Goal: Check status: Check status

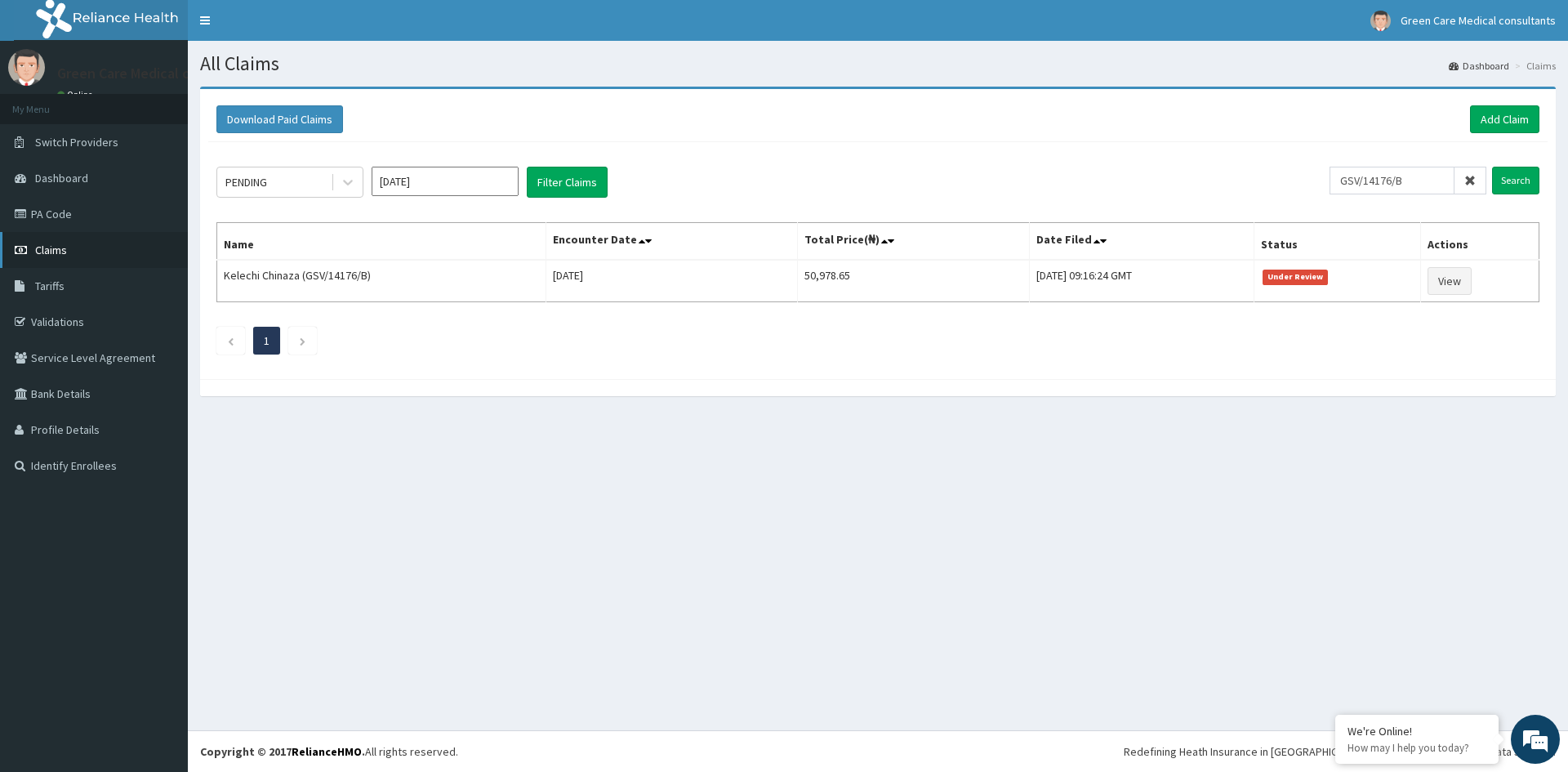
click at [50, 249] on span "Claims" at bounding box center [51, 250] width 32 height 15
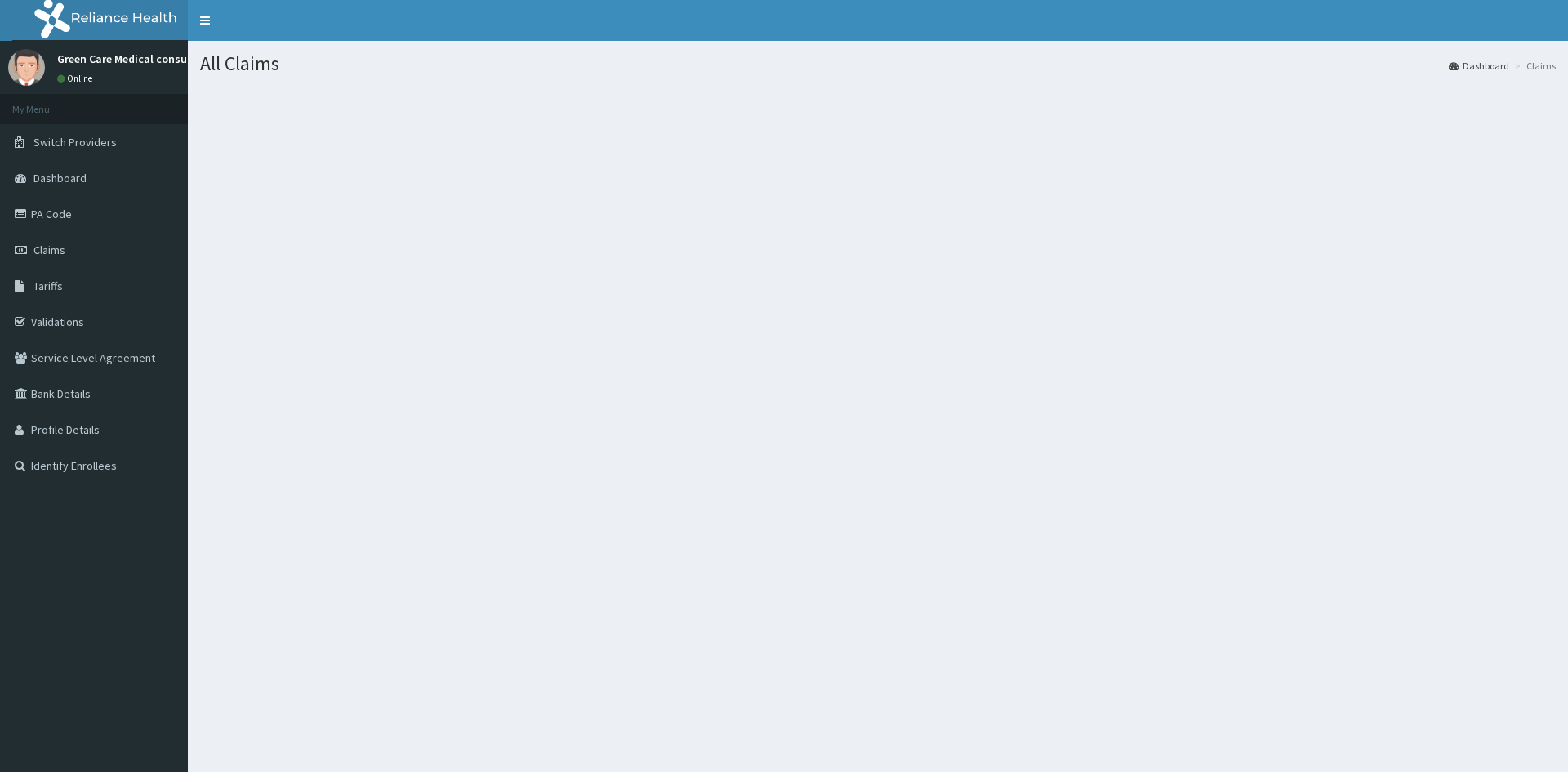
drag, startPoint x: 0, startPoint y: 0, endPoint x: 47, endPoint y: 250, distance: 254.4
click at [46, 250] on span "Claims" at bounding box center [49, 250] width 32 height 15
click at [47, 250] on span "Claims" at bounding box center [49, 250] width 32 height 15
click at [50, 247] on span "Claims" at bounding box center [49, 250] width 32 height 15
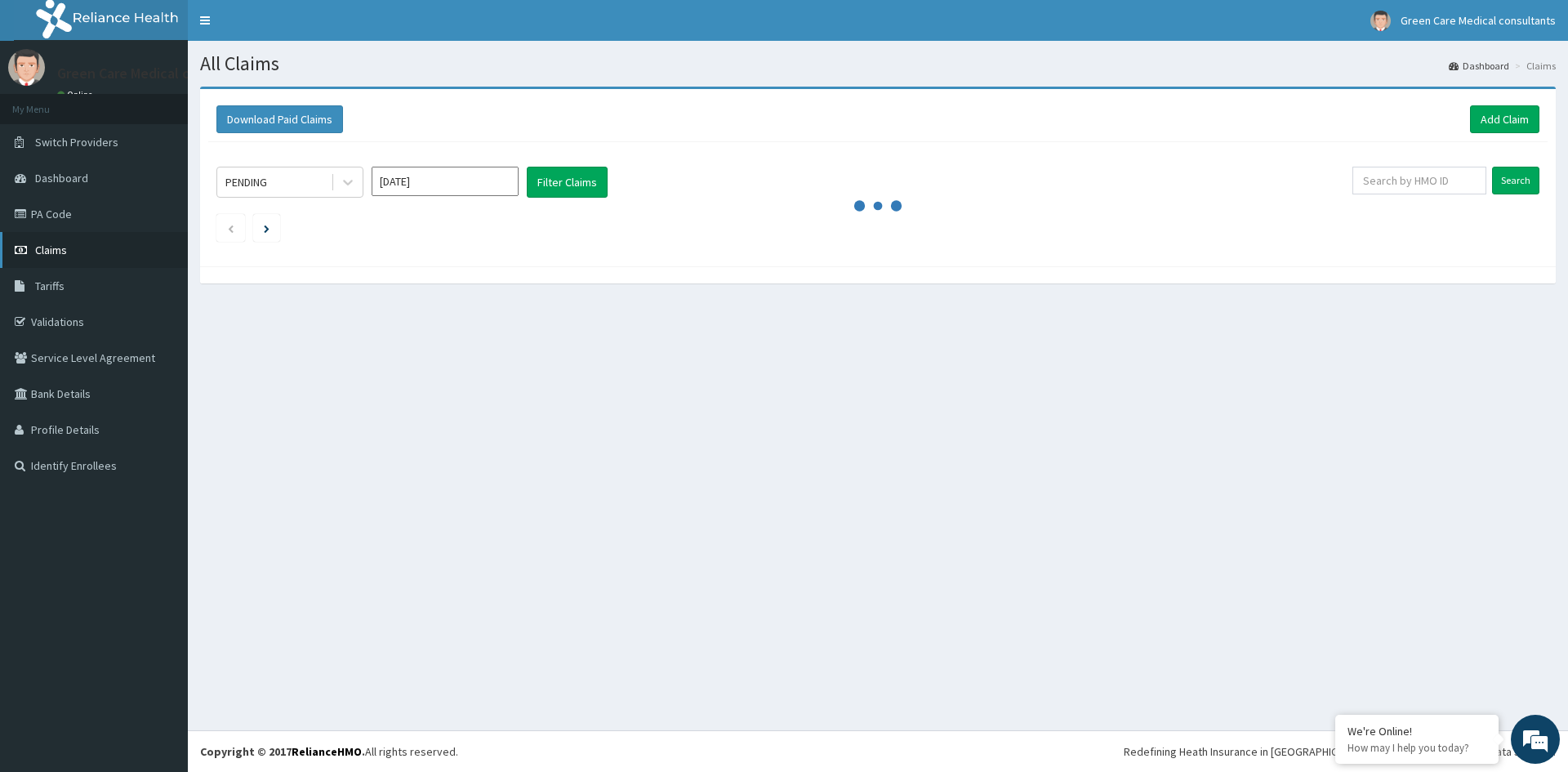
click at [39, 244] on span "Claims" at bounding box center [51, 250] width 32 height 15
click at [1403, 184] on input "text" at bounding box center [1419, 181] width 134 height 28
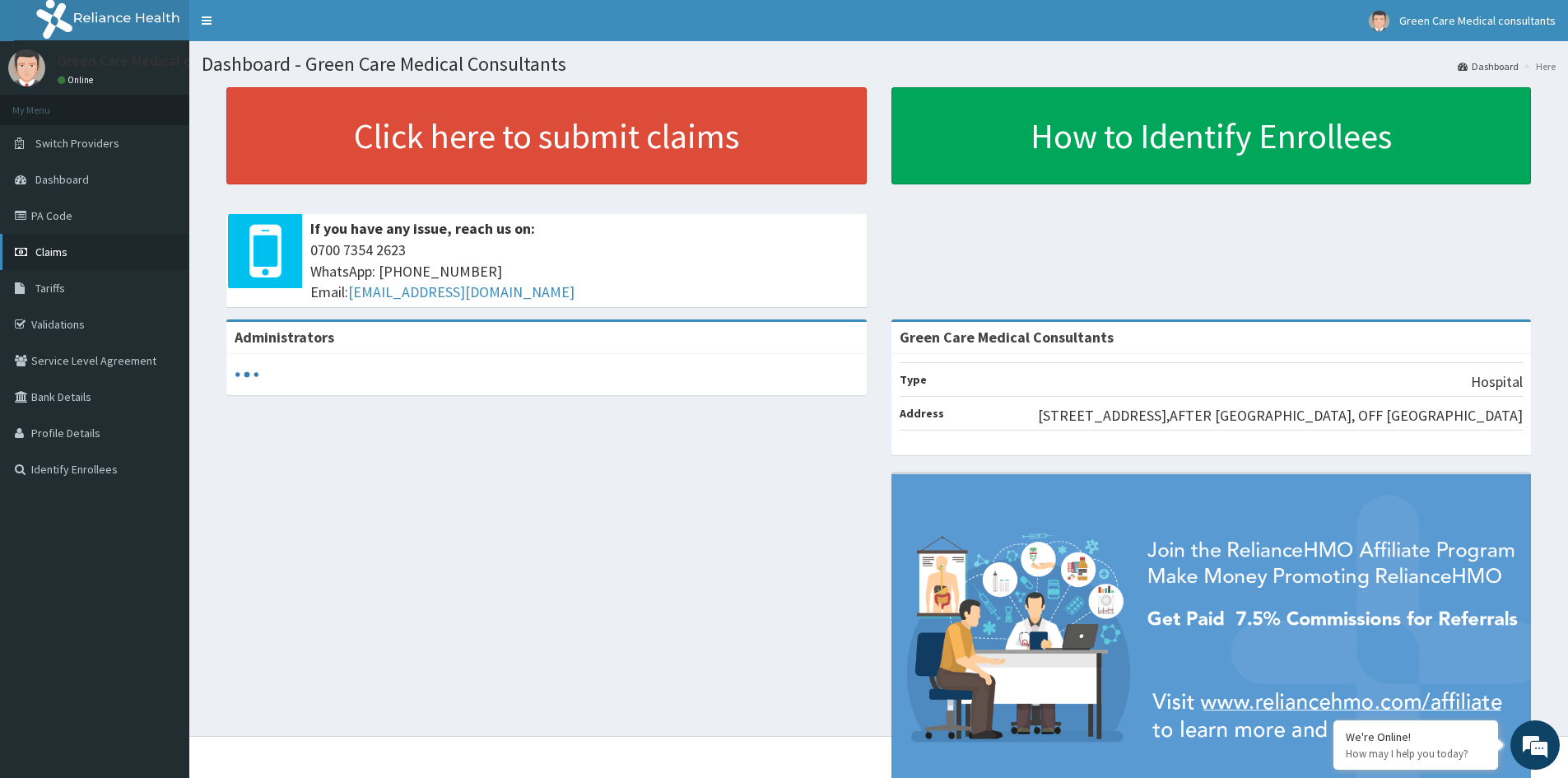
click at [46, 255] on span "Claims" at bounding box center [51, 252] width 32 height 15
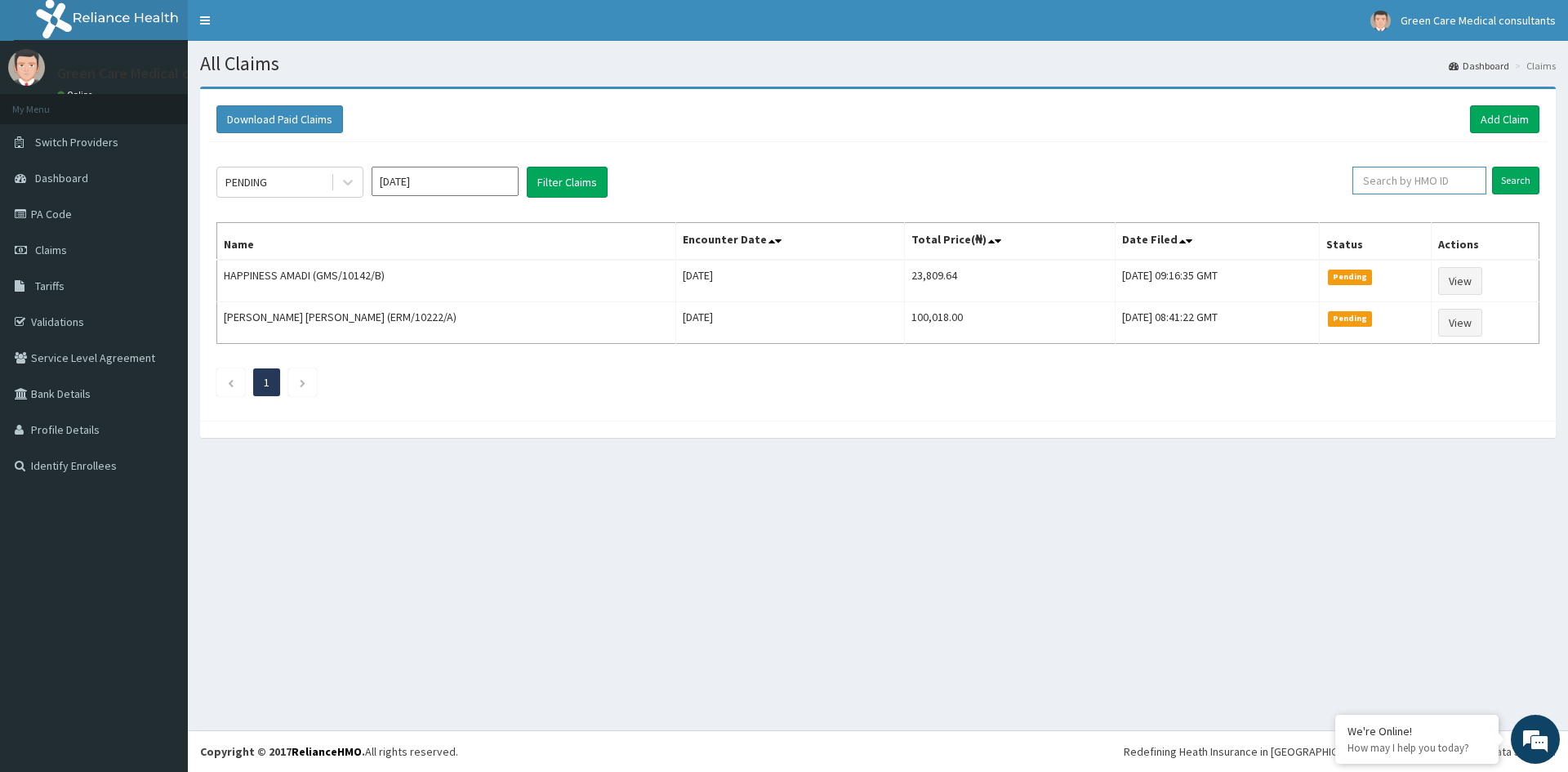
click at [1410, 175] on input "text" at bounding box center [1419, 181] width 134 height 28
click at [1511, 178] on input "Search" at bounding box center [1516, 181] width 48 height 28
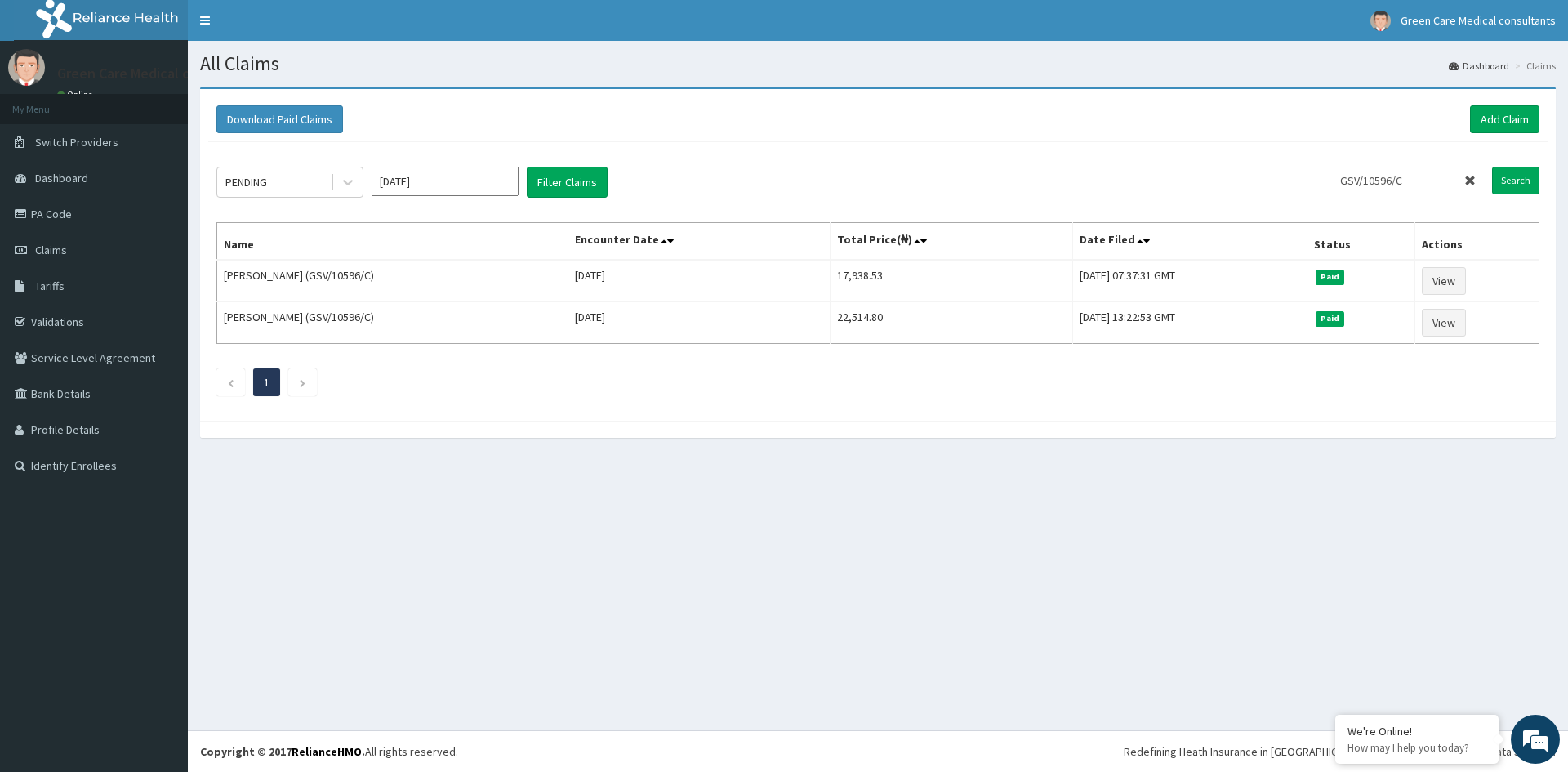
click at [1419, 184] on input "GSV/10596/C" at bounding box center [1392, 181] width 125 height 28
click at [1507, 177] on input "Search" at bounding box center [1516, 181] width 48 height 28
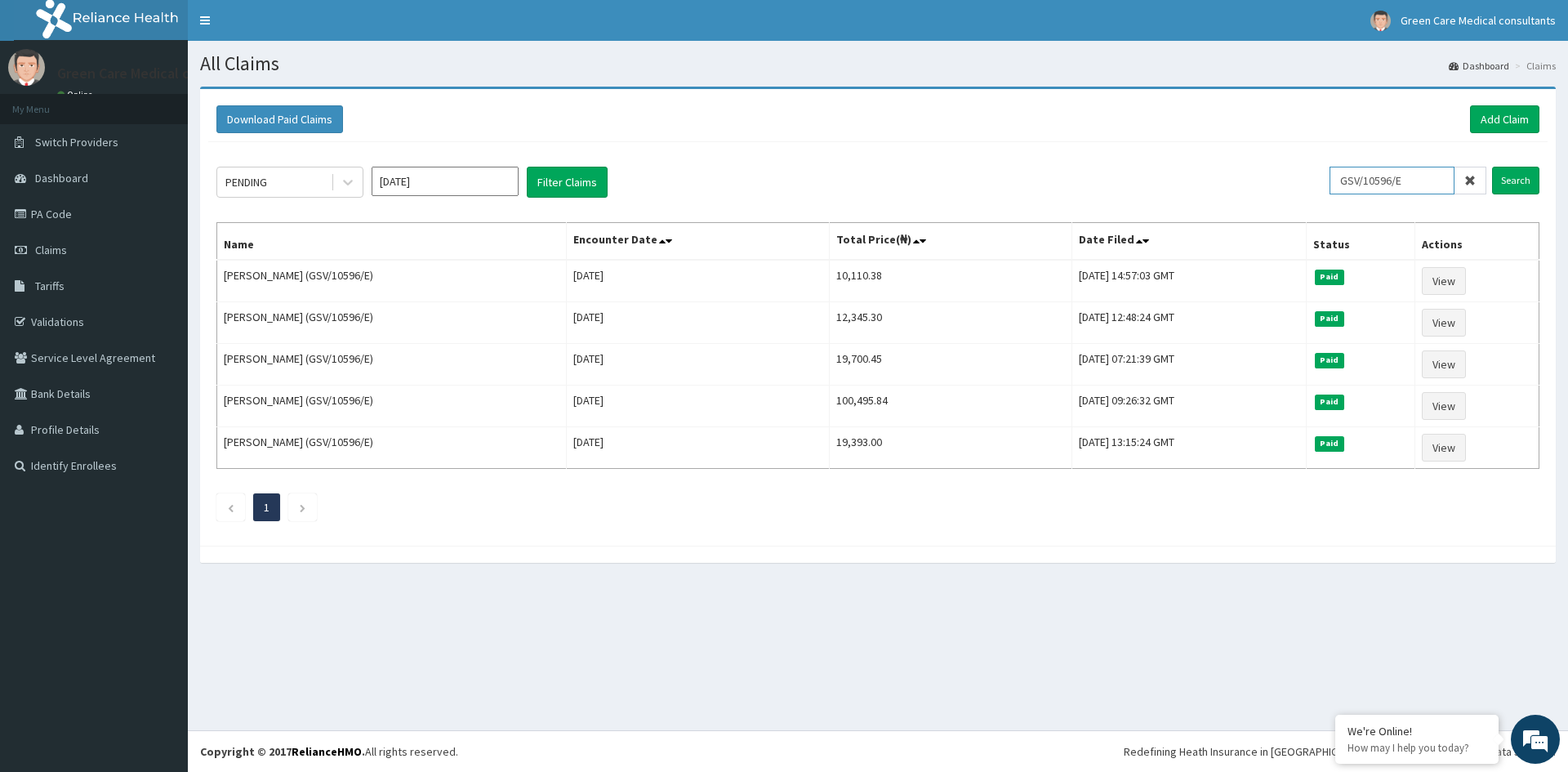
click at [1413, 188] on input "GSV/10596/E" at bounding box center [1392, 181] width 125 height 28
type input "GSV/10596/D"
click at [1515, 185] on input "Search" at bounding box center [1516, 181] width 48 height 28
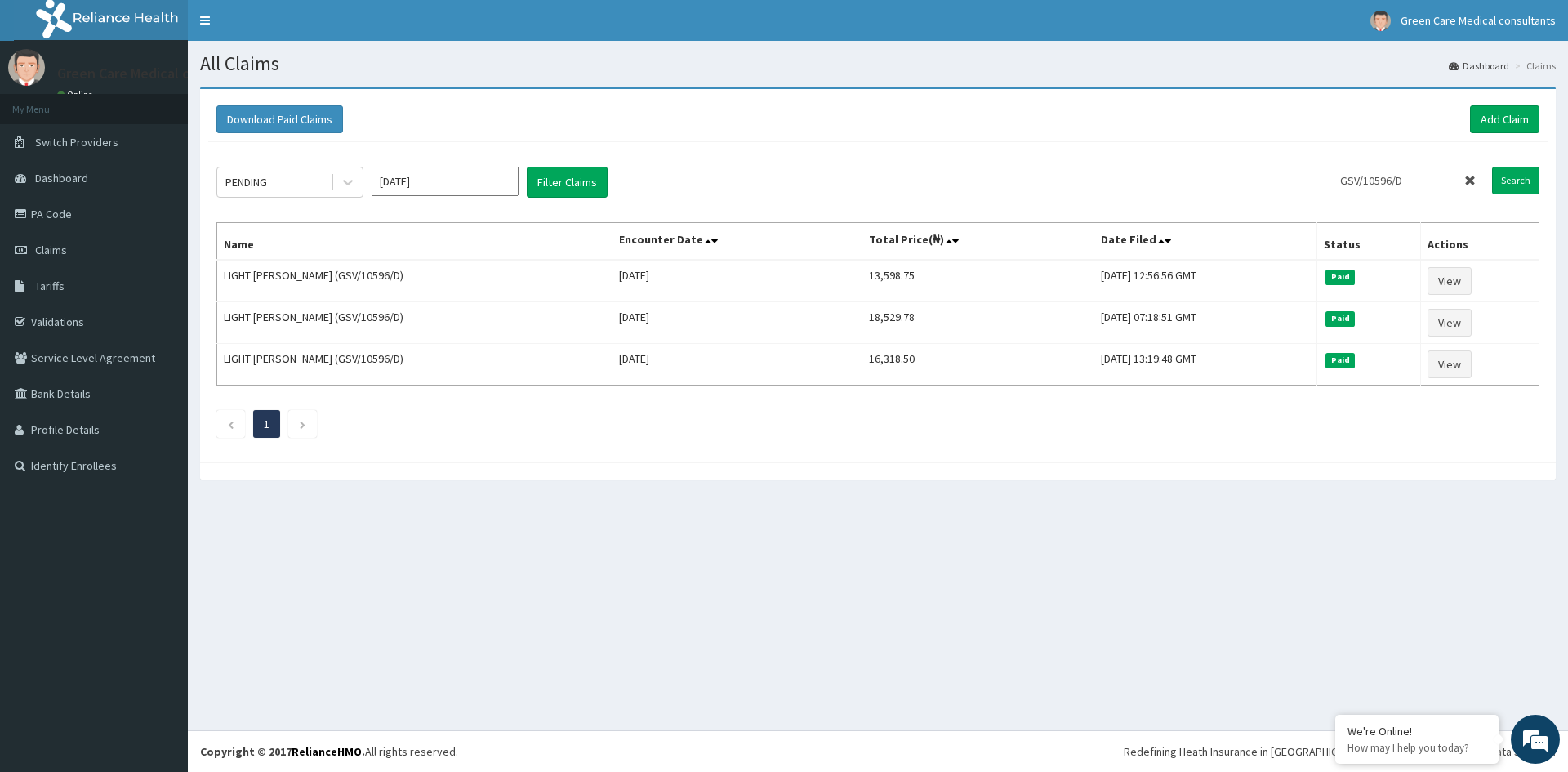
click at [1422, 184] on input "GSV/10596/D" at bounding box center [1392, 181] width 125 height 28
